Goal: Task Accomplishment & Management: Use online tool/utility

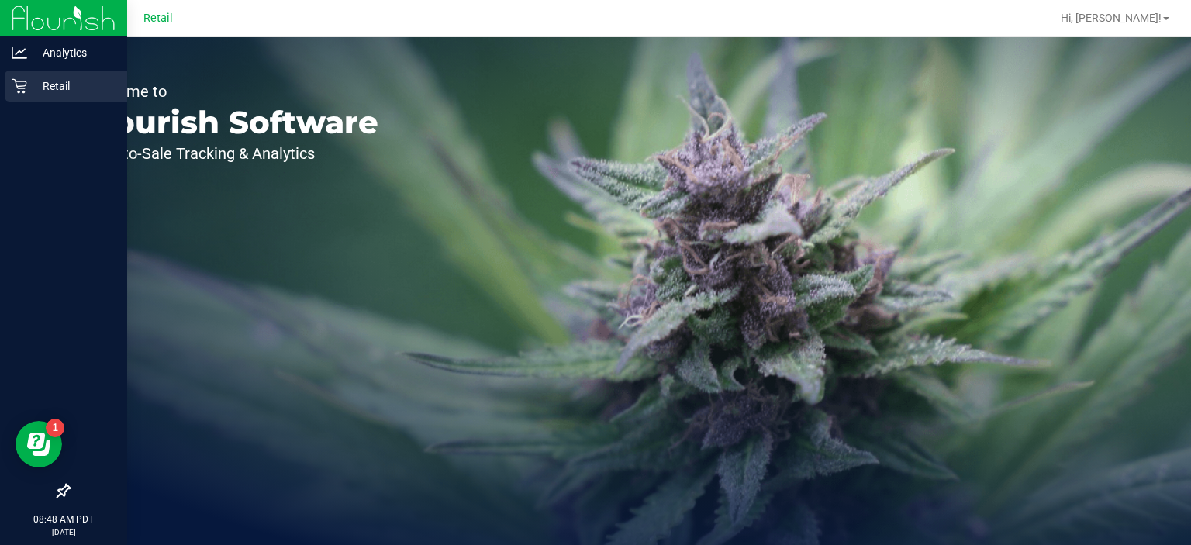
click at [22, 100] on div "Retail" at bounding box center [66, 86] width 123 height 31
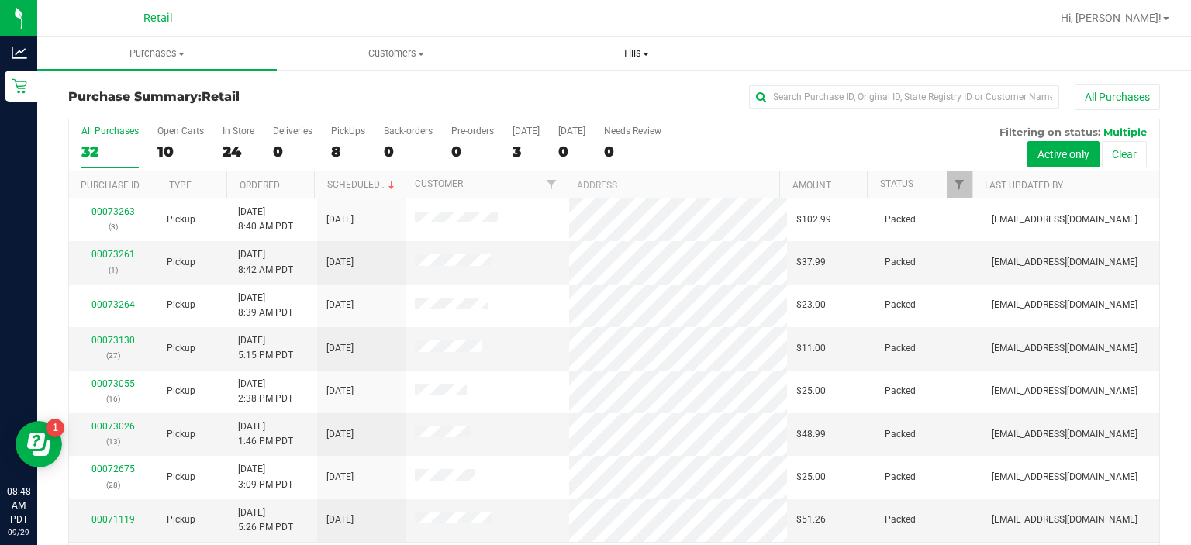
click at [648, 56] on span "Tills" at bounding box center [636, 54] width 238 height 14
click at [573, 91] on span "Manage tills" at bounding box center [568, 93] width 105 height 13
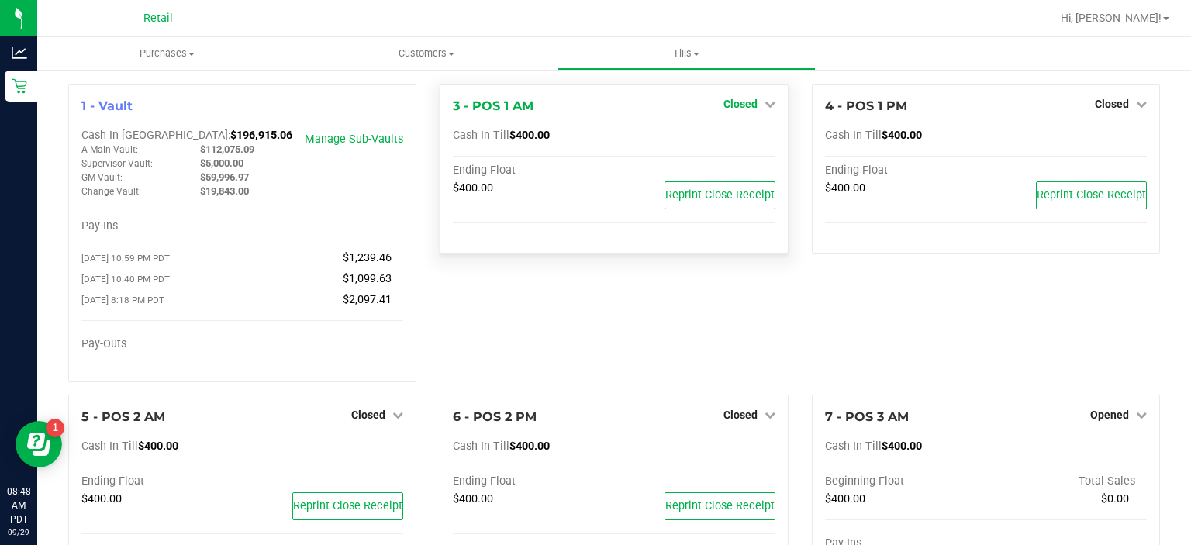
click at [747, 102] on span "Closed" at bounding box center [741, 104] width 34 height 12
click at [727, 141] on link "Open Till" at bounding box center [740, 136] width 41 height 12
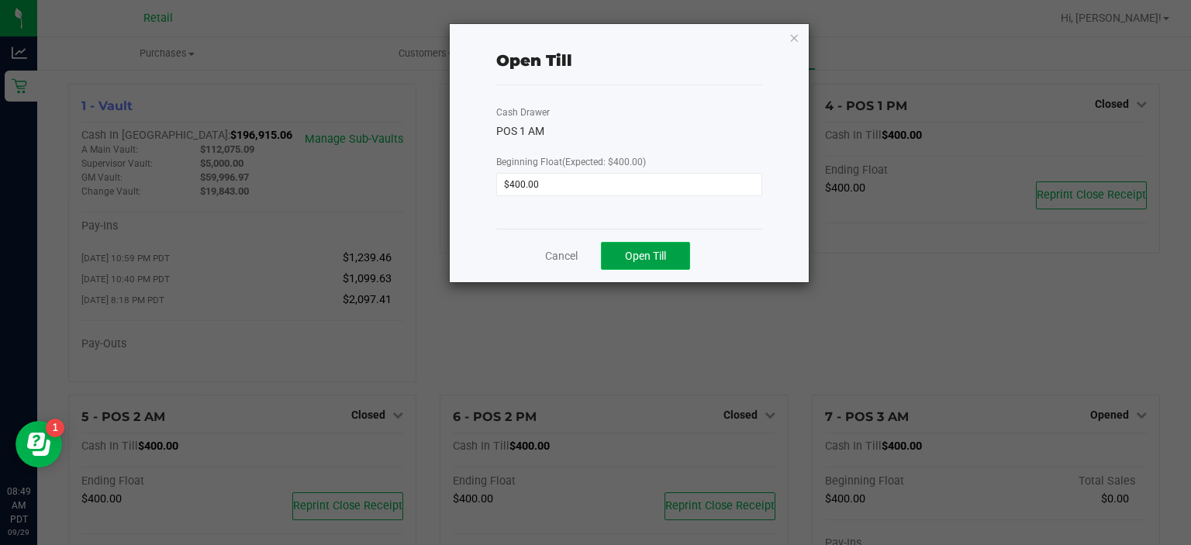
click at [661, 257] on span "Open Till" at bounding box center [645, 256] width 41 height 12
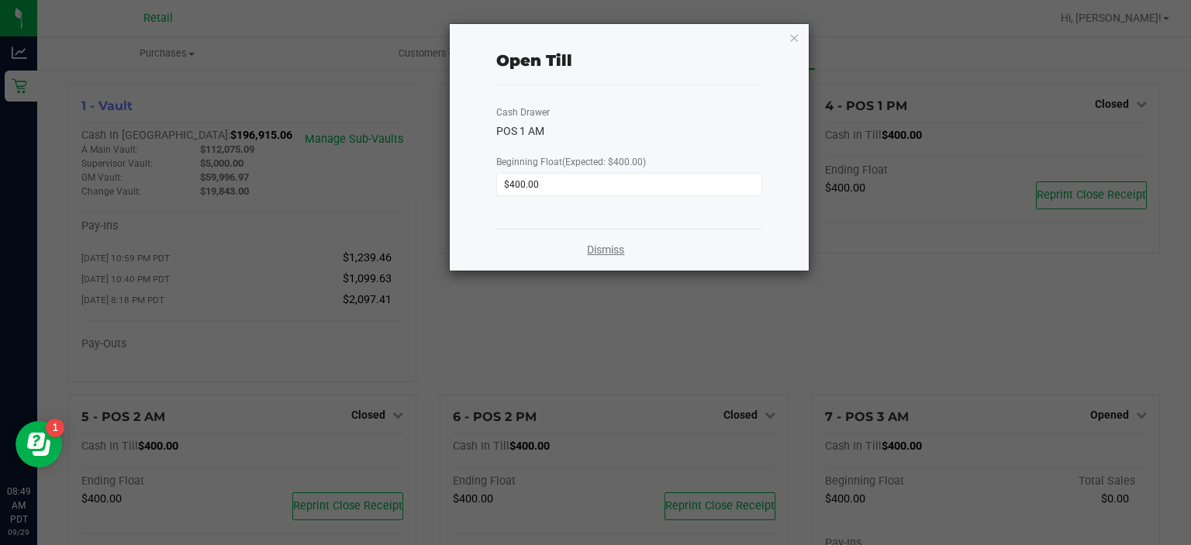
click at [602, 244] on link "Dismiss" at bounding box center [605, 250] width 37 height 16
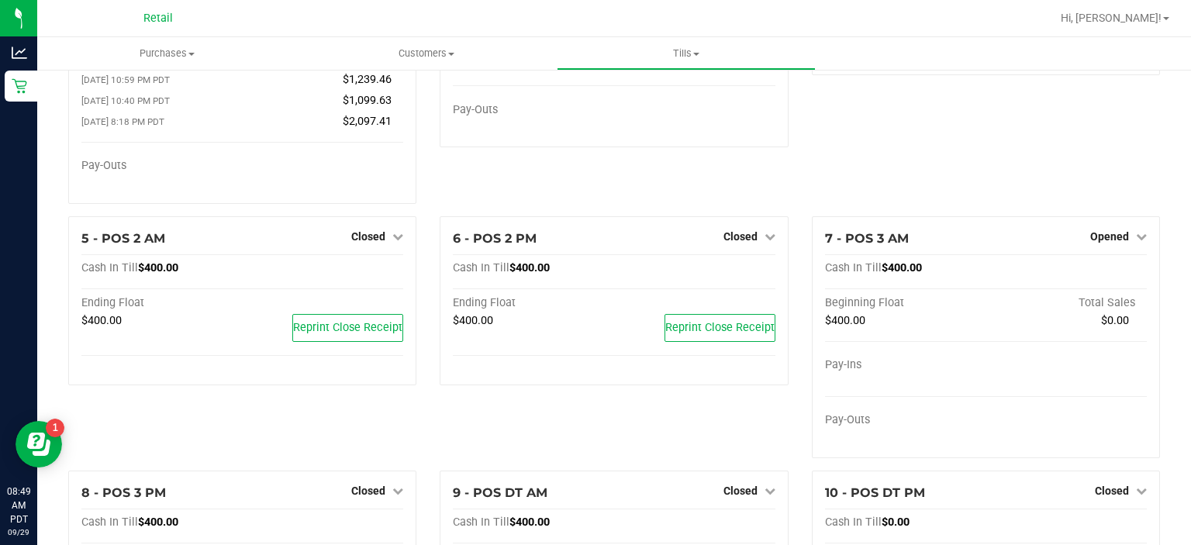
scroll to position [206, 0]
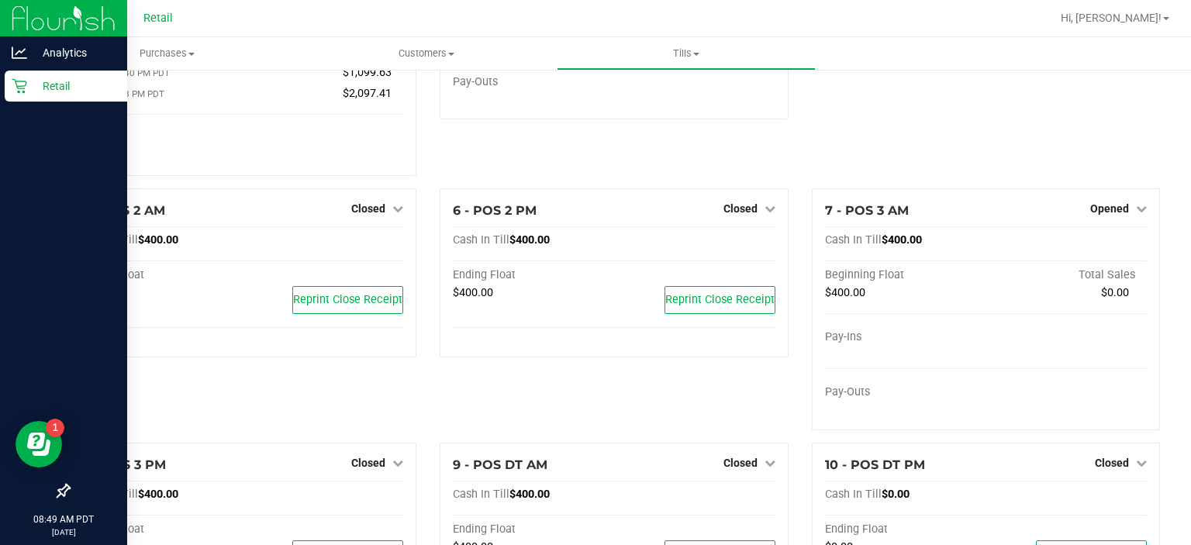
click at [25, 96] on div "Retail" at bounding box center [66, 86] width 123 height 31
